Goal: Communication & Community: Answer question/provide support

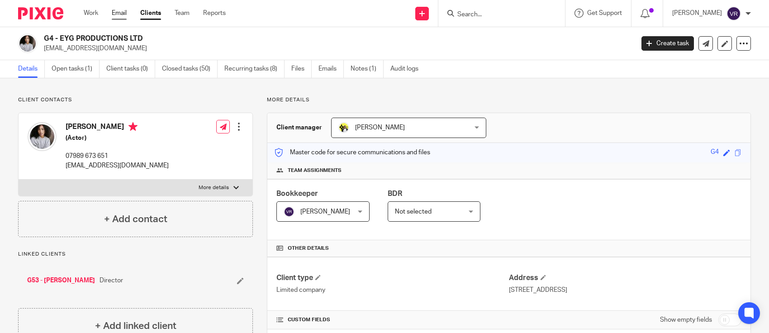
click at [126, 11] on link "Email" at bounding box center [119, 13] width 15 height 9
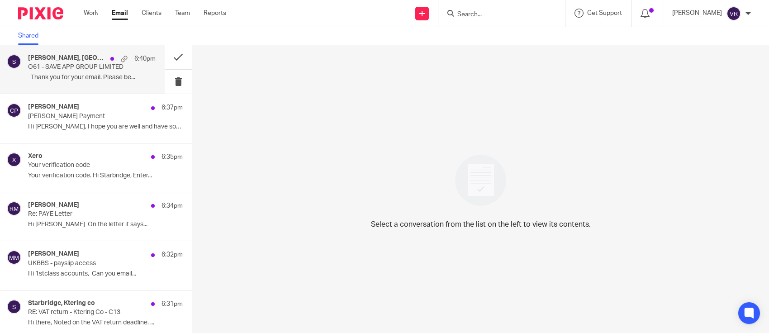
click at [76, 77] on p "﻿ ﻿ Thank you for your email. Please be..." at bounding box center [92, 78] width 128 height 8
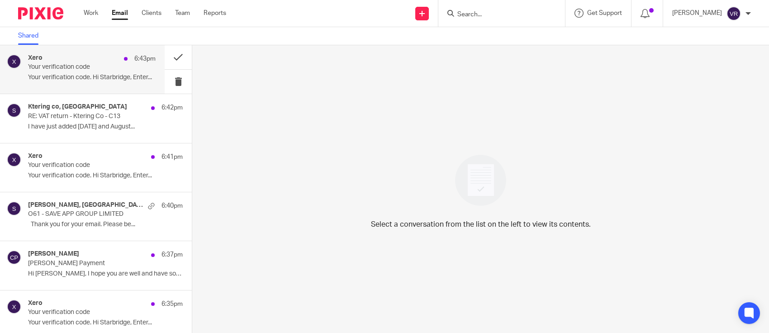
click at [76, 74] on p "Your verification code. Hi Starbridge, Enter..." at bounding box center [92, 78] width 128 height 8
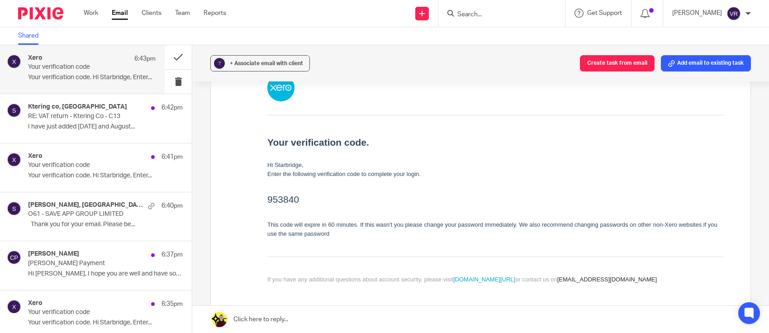
scroll to position [170, 0]
